Goal: Check status: Check status

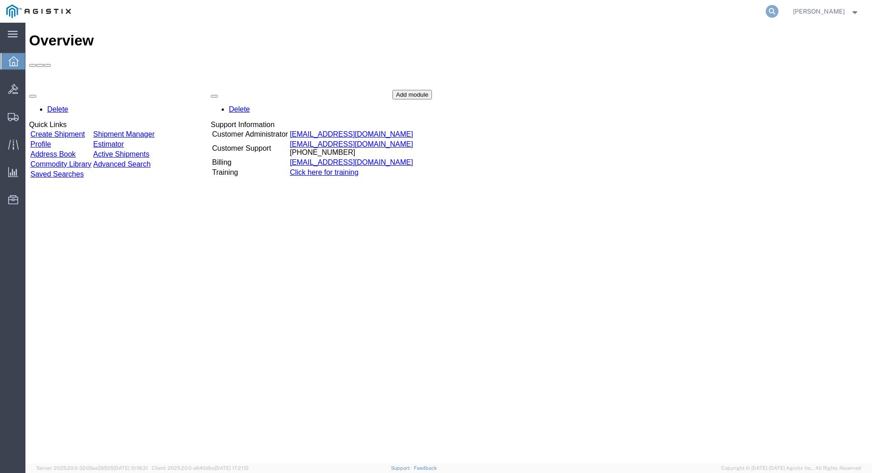
click at [779, 13] on icon at bounding box center [772, 11] width 13 height 13
click at [606, 10] on input "search" at bounding box center [628, 11] width 276 height 22
type input "393332636213"
